Goal: Information Seeking & Learning: Check status

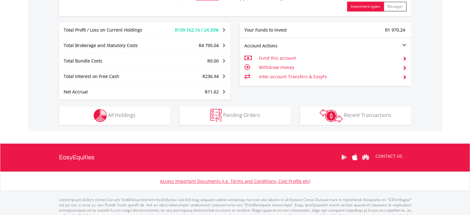
scroll to position [340, 0]
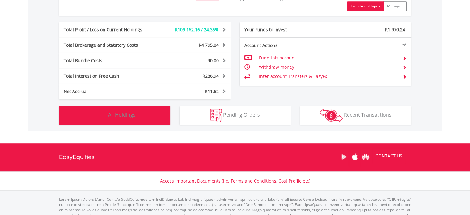
click at [114, 110] on button "Holdings All Holdings" at bounding box center [114, 115] width 111 height 19
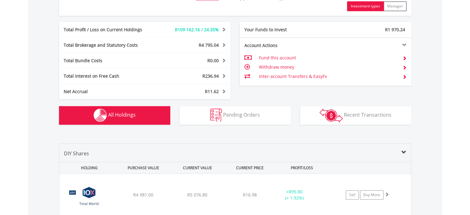
scroll to position [482, 0]
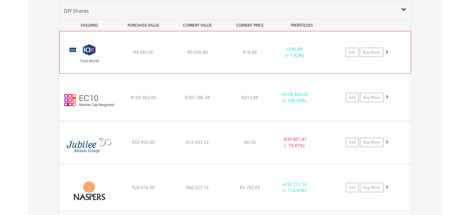
click at [207, 58] on div "﻿ 10X Total World Stock Feeder Exchange Traded Fund R4 981.00 R5 076.80 R16.98 …" at bounding box center [235, 52] width 351 height 42
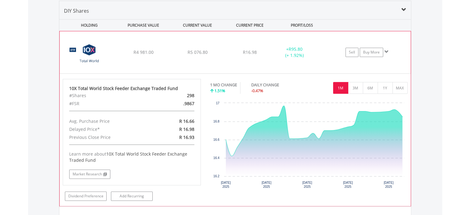
click at [207, 58] on div "﻿ 10X Total World Stock Feeder Exchange Traded Fund R4 981.00 R5 076.80 R16.98 …" at bounding box center [235, 52] width 351 height 42
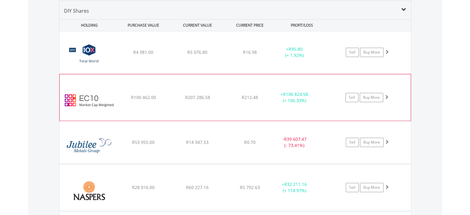
click at [187, 74] on div "﻿ EasyCrypto 10 R100 462.00 R207 286.58 R212.48 + R106 824.58 (+ 106.33%) Sell …" at bounding box center [234, 52] width 351 height 42
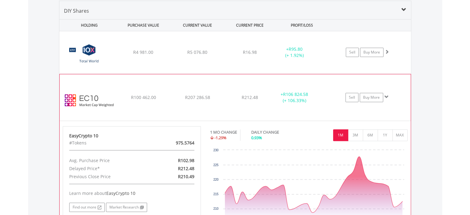
click at [187, 74] on div "﻿ EasyCrypto 10 R100 462.00 R207 286.58 R212.48 + R106 824.58 (+ 106.33%) Sell …" at bounding box center [234, 52] width 351 height 42
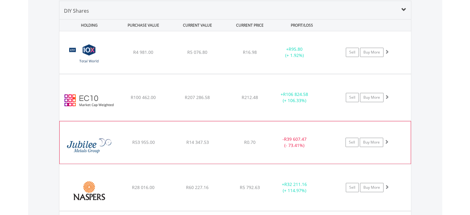
click at [145, 74] on div "﻿ Jubilee Metals Group PLC R53 955.00 R14 347.53 R0.70 - R39 607.47 (- 73.41%) …" at bounding box center [234, 52] width 351 height 42
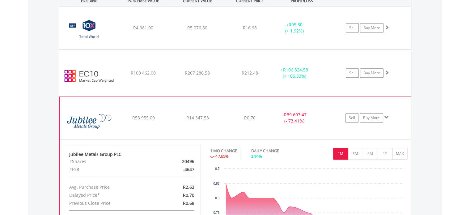
scroll to position [544, 0]
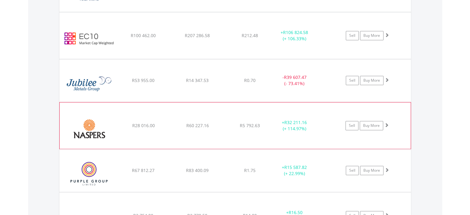
click at [103, 124] on img at bounding box center [89, 128] width 53 height 37
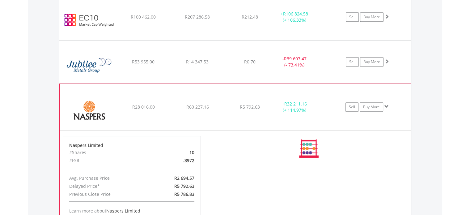
scroll to position [606, 0]
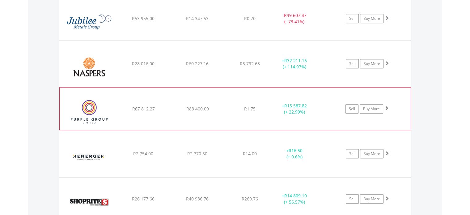
click at [105, 116] on img at bounding box center [89, 111] width 53 height 33
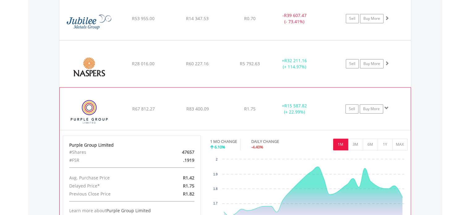
click at [105, 116] on img at bounding box center [89, 111] width 53 height 33
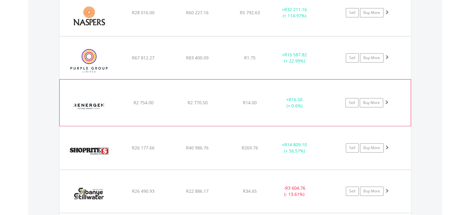
scroll to position [667, 0]
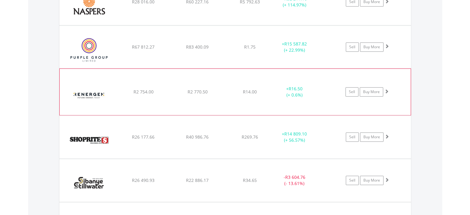
click at [105, 96] on img at bounding box center [89, 94] width 53 height 37
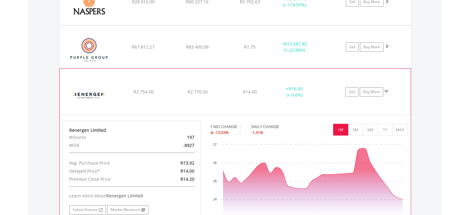
click at [105, 96] on img at bounding box center [89, 94] width 53 height 37
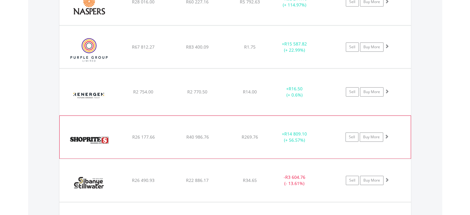
click at [111, 131] on img at bounding box center [89, 139] width 53 height 33
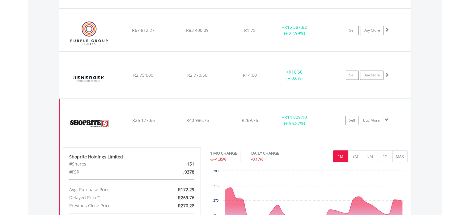
scroll to position [698, 0]
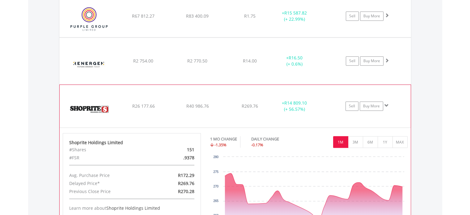
click at [112, 105] on img at bounding box center [89, 108] width 53 height 33
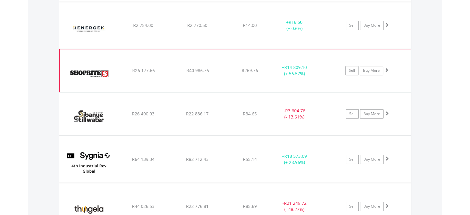
scroll to position [760, 0]
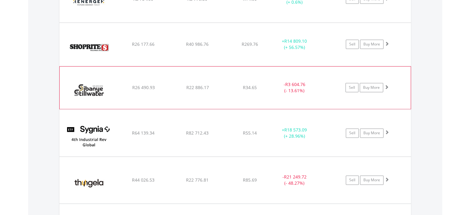
click at [112, 83] on img at bounding box center [89, 90] width 53 height 33
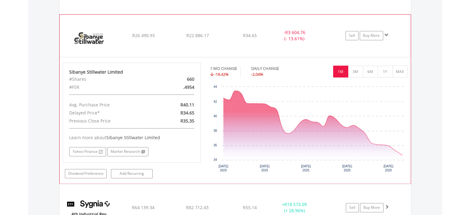
scroll to position [822, 0]
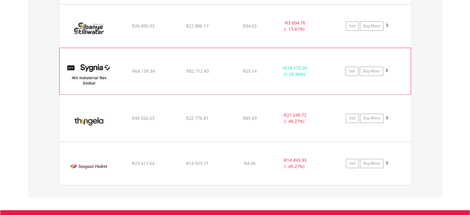
click at [97, 76] on img at bounding box center [89, 74] width 53 height 37
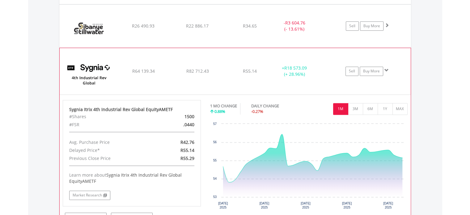
click at [97, 76] on img at bounding box center [89, 74] width 53 height 37
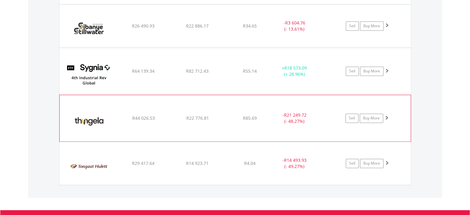
click at [103, 110] on img at bounding box center [89, 121] width 53 height 37
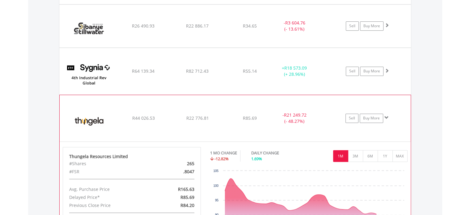
click at [103, 110] on img at bounding box center [89, 121] width 53 height 37
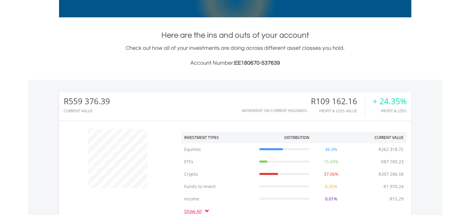
scroll to position [0, 0]
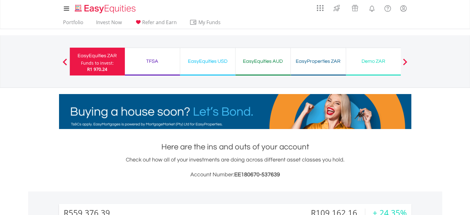
click at [155, 59] on div "TFSA" at bounding box center [152, 61] width 48 height 9
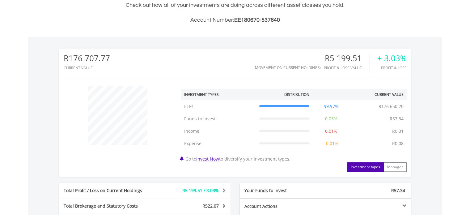
scroll to position [278, 0]
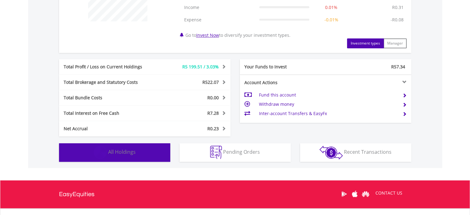
click at [103, 160] on button "Holdings All Holdings" at bounding box center [114, 152] width 111 height 19
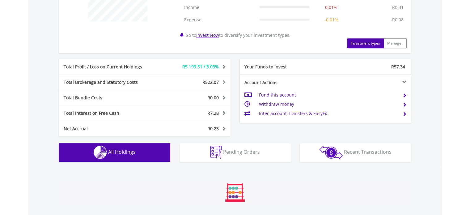
scroll to position [457, 0]
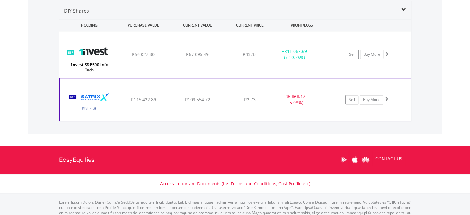
click at [142, 78] on div "﻿ Satrix DIVI ETF R115 422.89 R109 554.72 R2.73 - R5 868.17 (- 5.08%) Sell Buy …" at bounding box center [234, 54] width 351 height 46
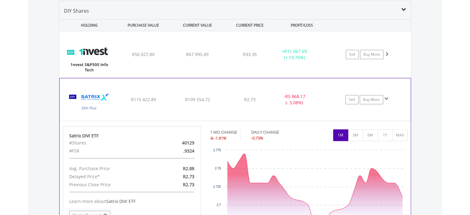
click at [144, 57] on span "R115 422.89" at bounding box center [143, 54] width 23 height 6
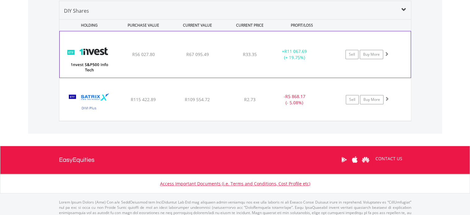
click at [158, 51] on div "R56 027.80" at bounding box center [143, 54] width 53 height 6
